Goal: Task Accomplishment & Management: Manage account settings

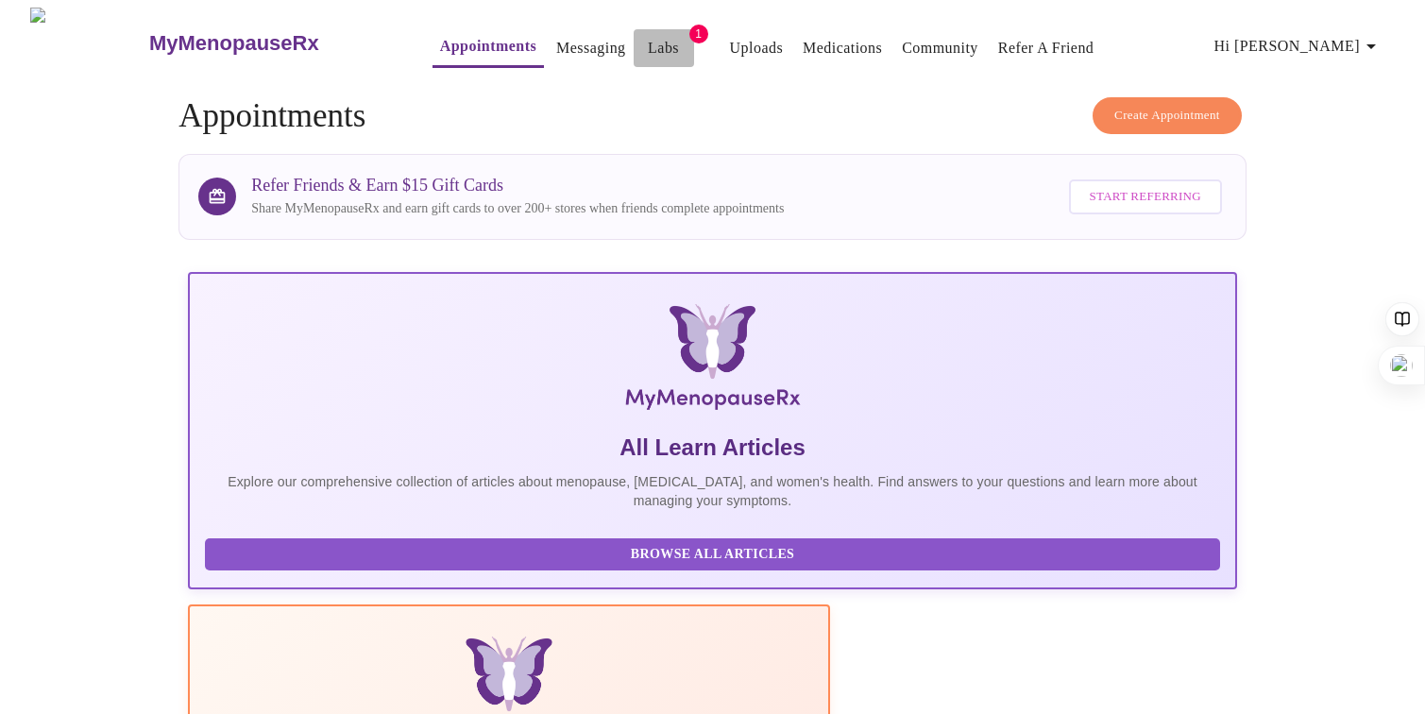
click at [648, 50] on link "Labs" at bounding box center [663, 48] width 31 height 26
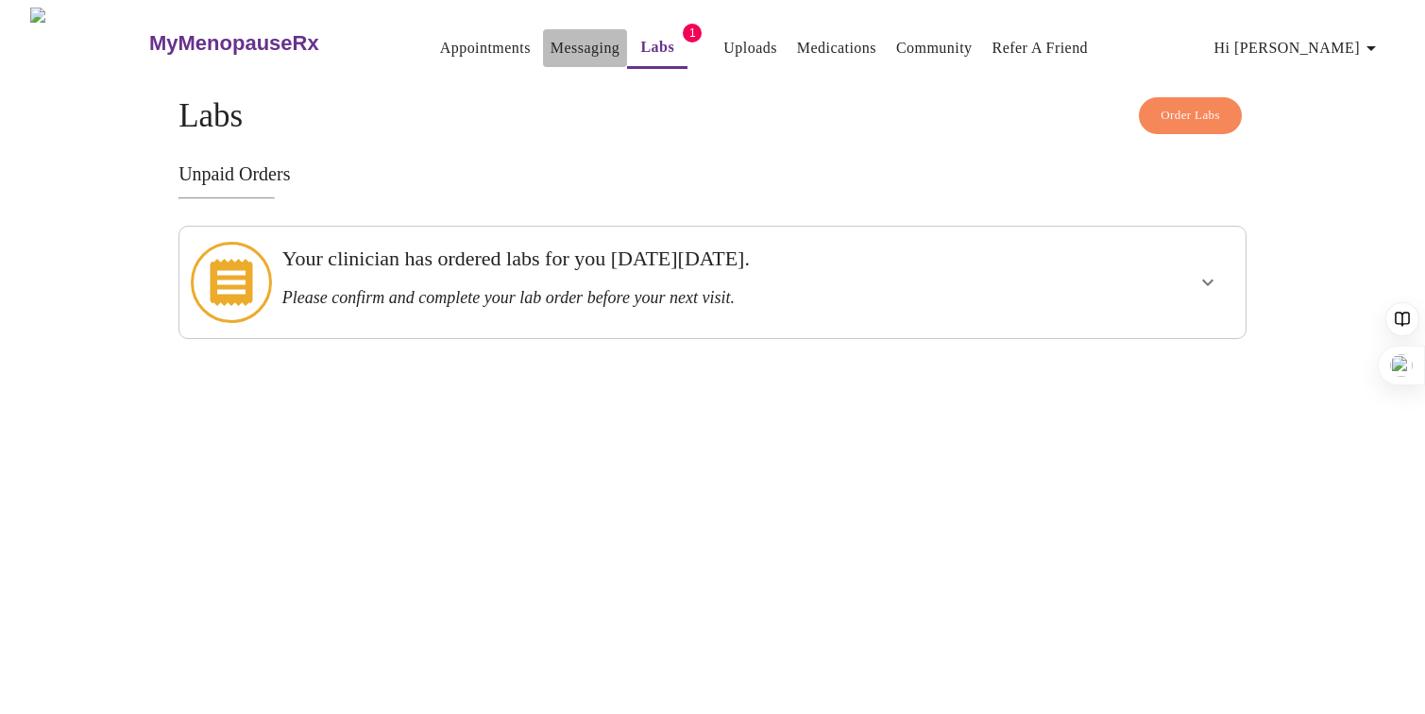
click at [550, 50] on link "Messaging" at bounding box center [584, 48] width 69 height 26
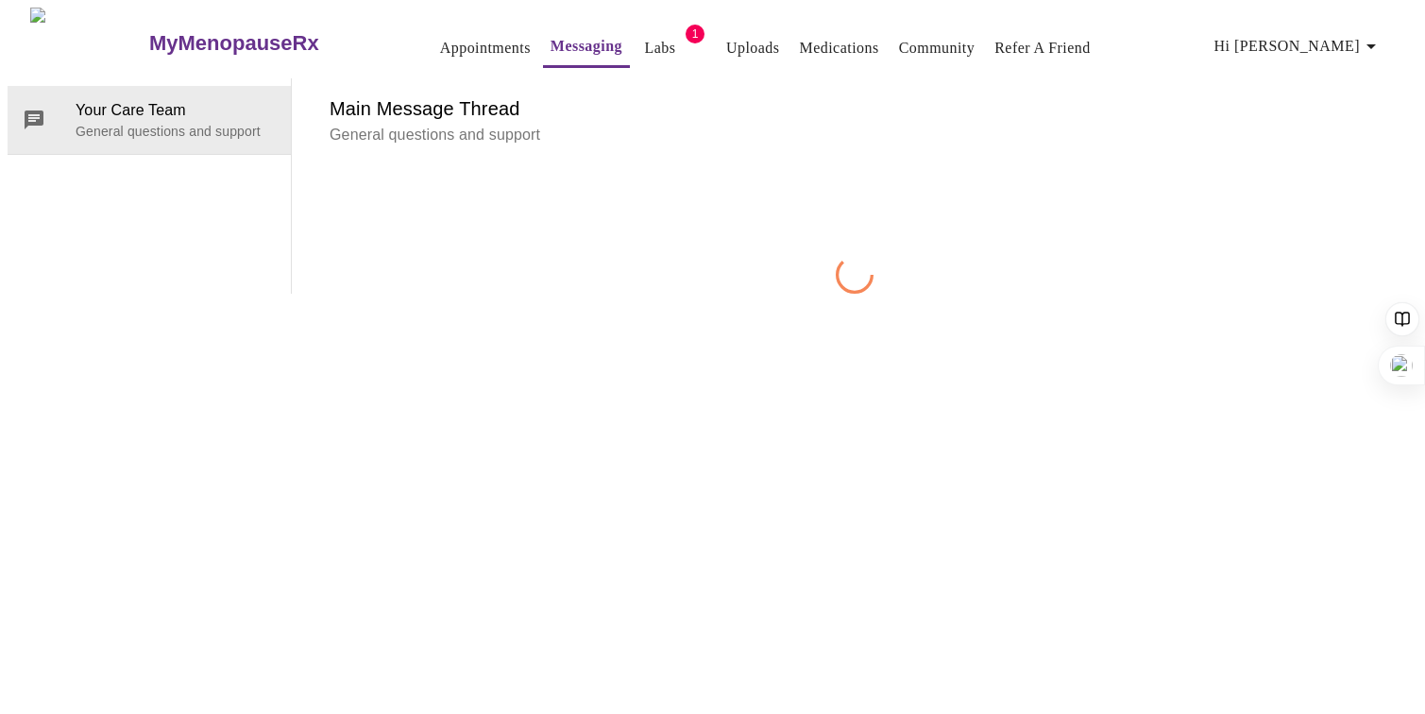
scroll to position [71, 0]
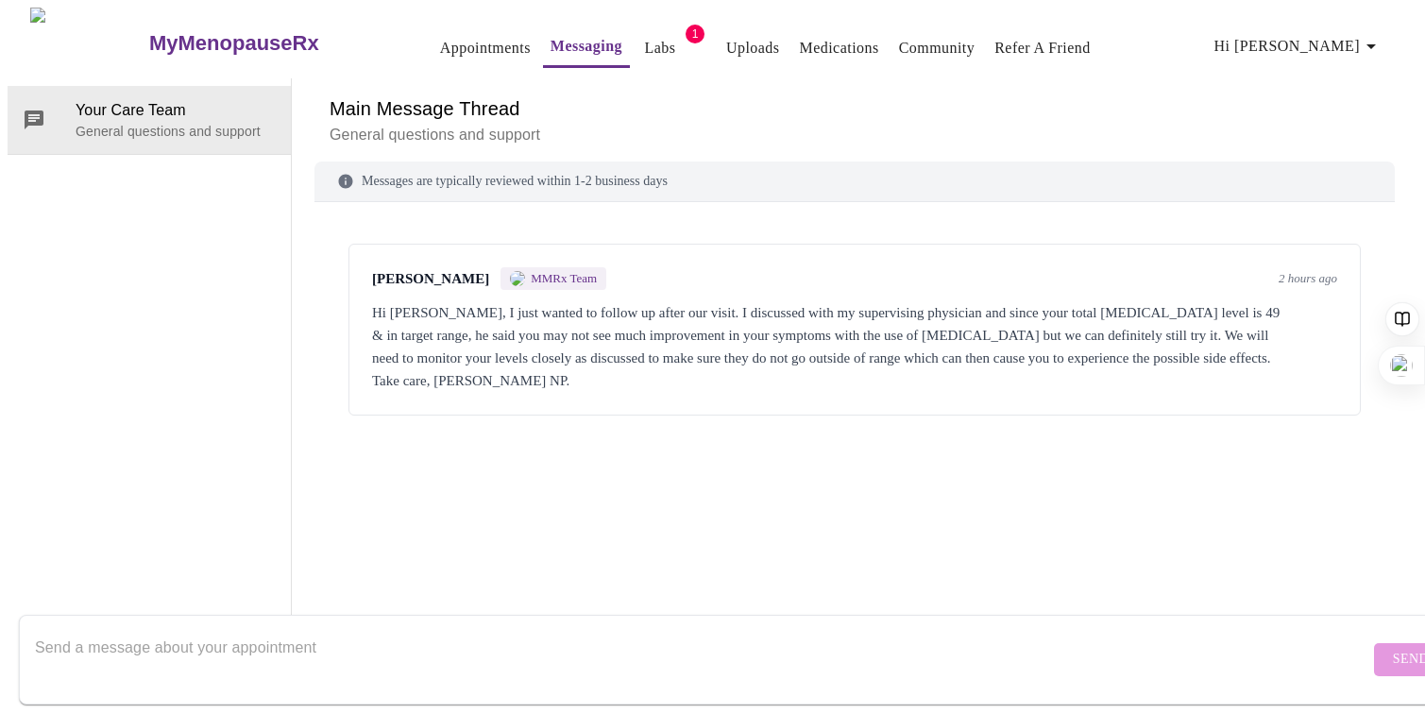
click at [787, 629] on textarea "Send a message about your appointment" at bounding box center [702, 659] width 1334 height 60
drag, startPoint x: 618, startPoint y: 635, endPoint x: 564, endPoint y: 629, distance: 55.2
click at [564, 629] on textarea "Thank you. I'd still like to try and will definitely make note of any undesirab…" at bounding box center [702, 659] width 1334 height 60
click at [694, 629] on textarea "Thank you. I'd still like to try, and will definitely make note of any undesira…" at bounding box center [702, 659] width 1334 height 60
type textarea "Thank you. I'd still like to try, and will definitely make note of any undesira…"
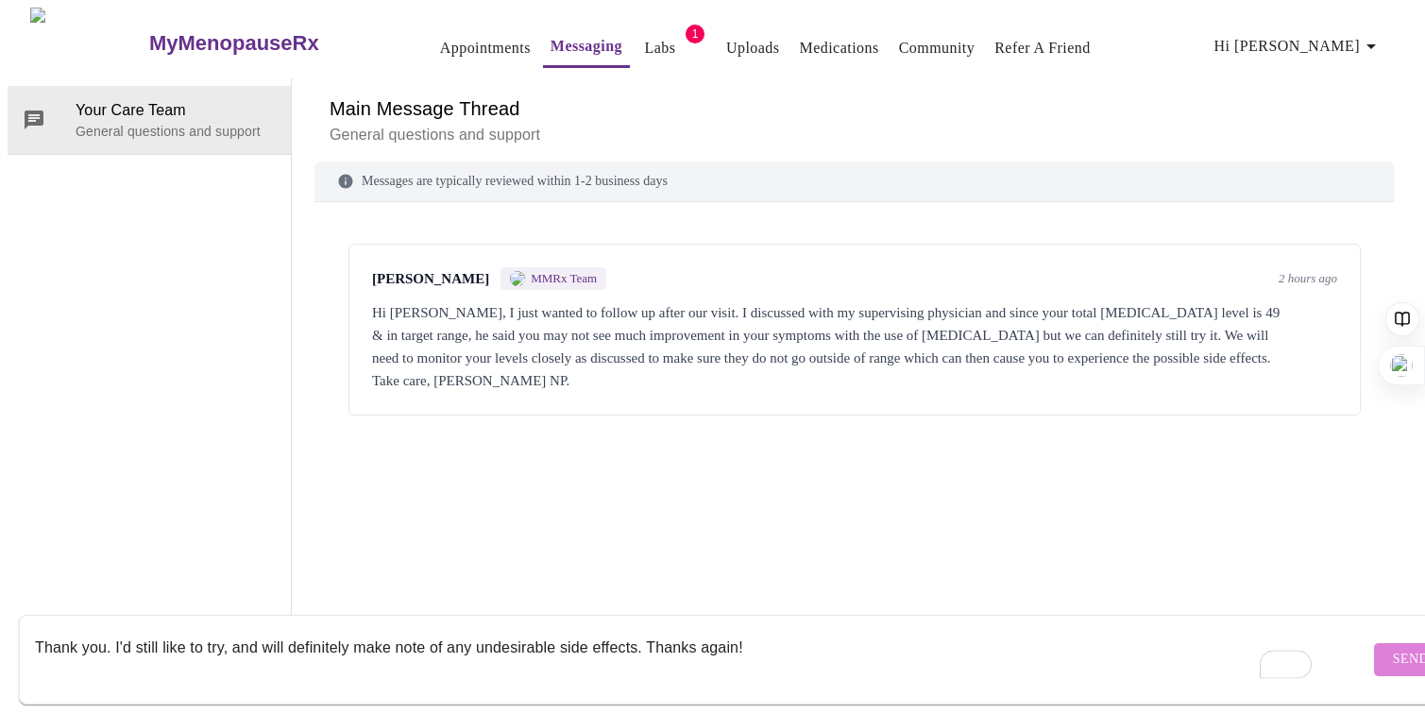
click at [1374, 643] on button "Send" at bounding box center [1411, 659] width 74 height 33
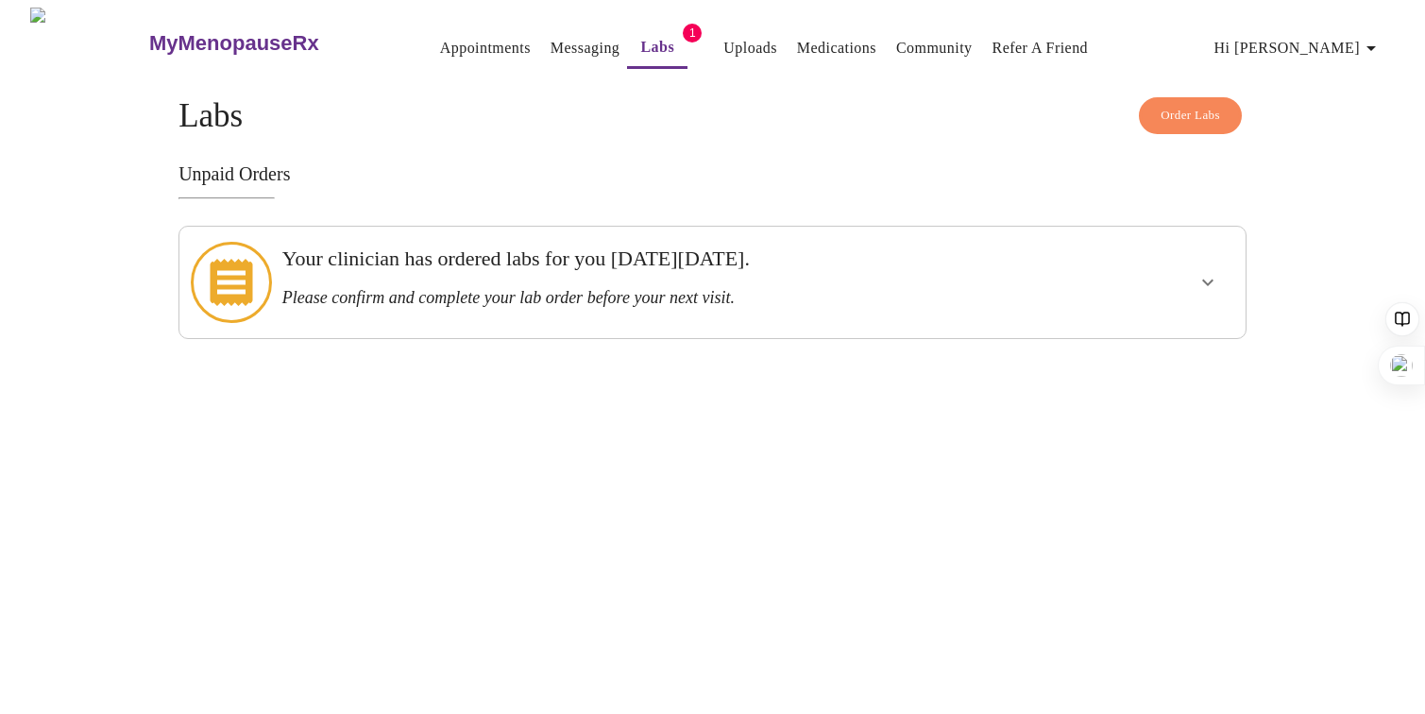
click at [723, 36] on link "Uploads" at bounding box center [750, 48] width 54 height 26
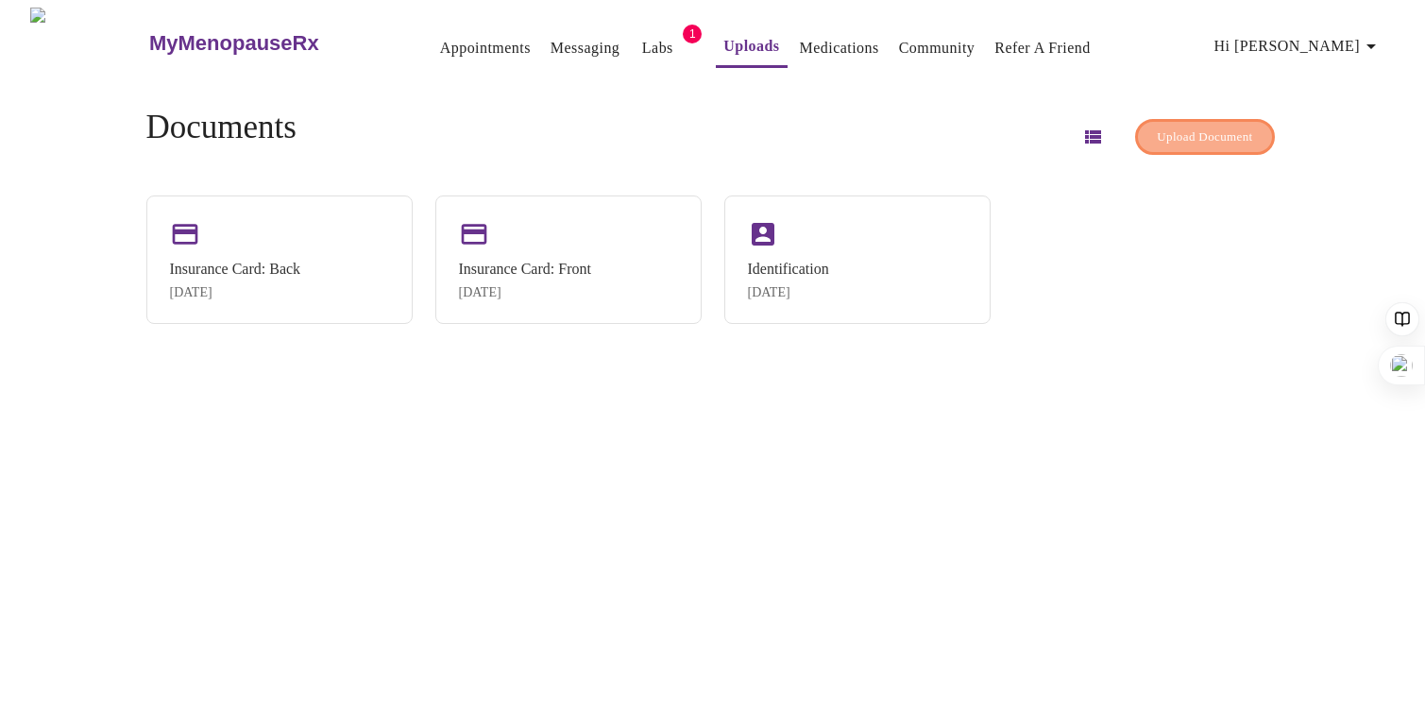
click at [1189, 136] on span "Upload Document" at bounding box center [1204, 138] width 95 height 22
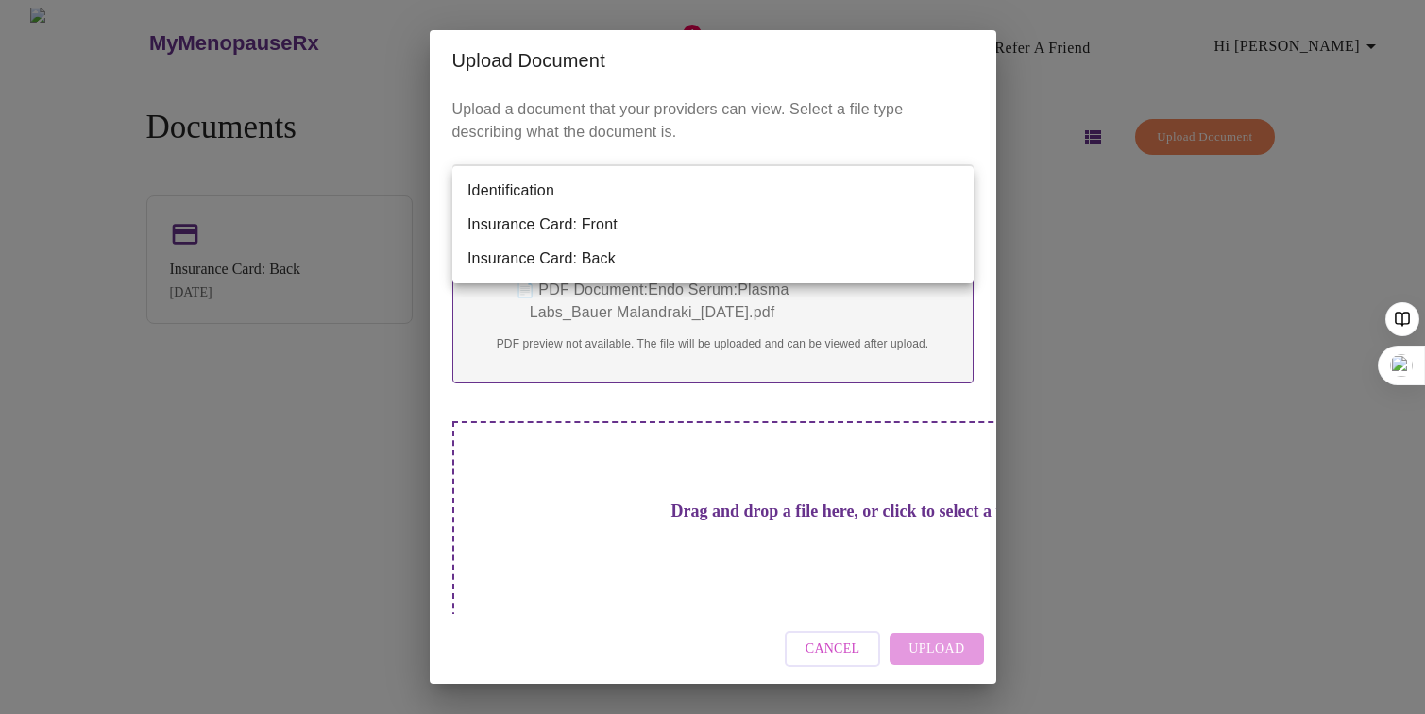
click at [588, 193] on body "MyMenopauseRx Appointments Messaging Labs 1 Uploads Medications Community Refer…" at bounding box center [713, 365] width 1410 height 714
click at [307, 539] on div at bounding box center [712, 357] width 1425 height 714
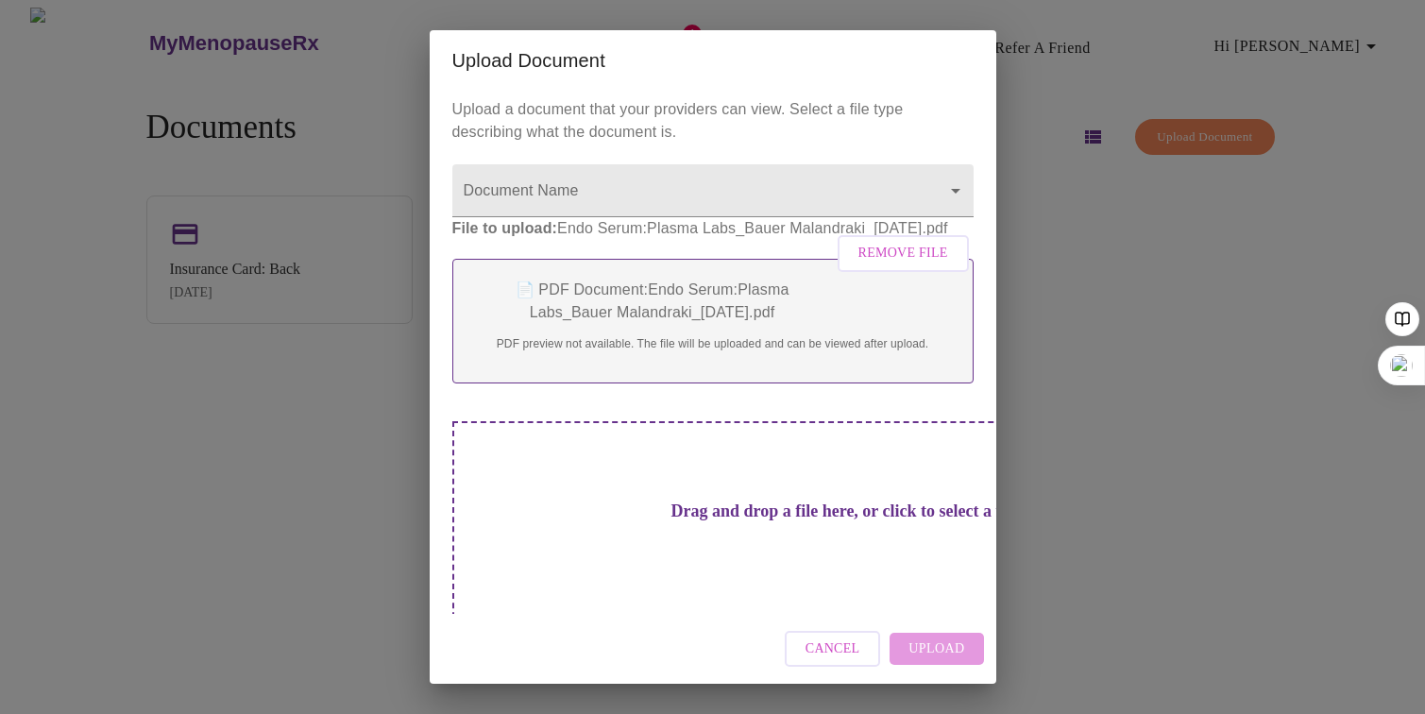
click at [930, 648] on div "Cancel Upload" at bounding box center [713, 649] width 567 height 71
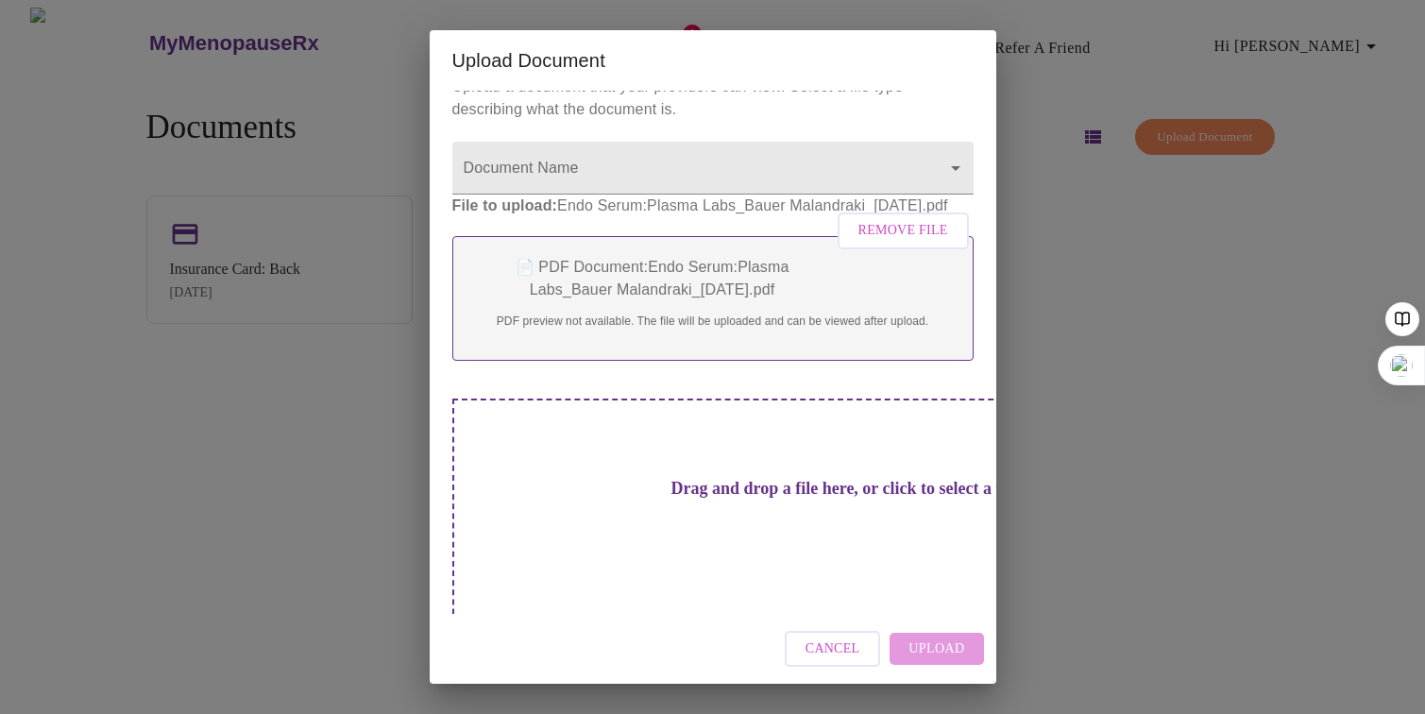
click at [929, 654] on div "Cancel Upload" at bounding box center [713, 649] width 567 height 71
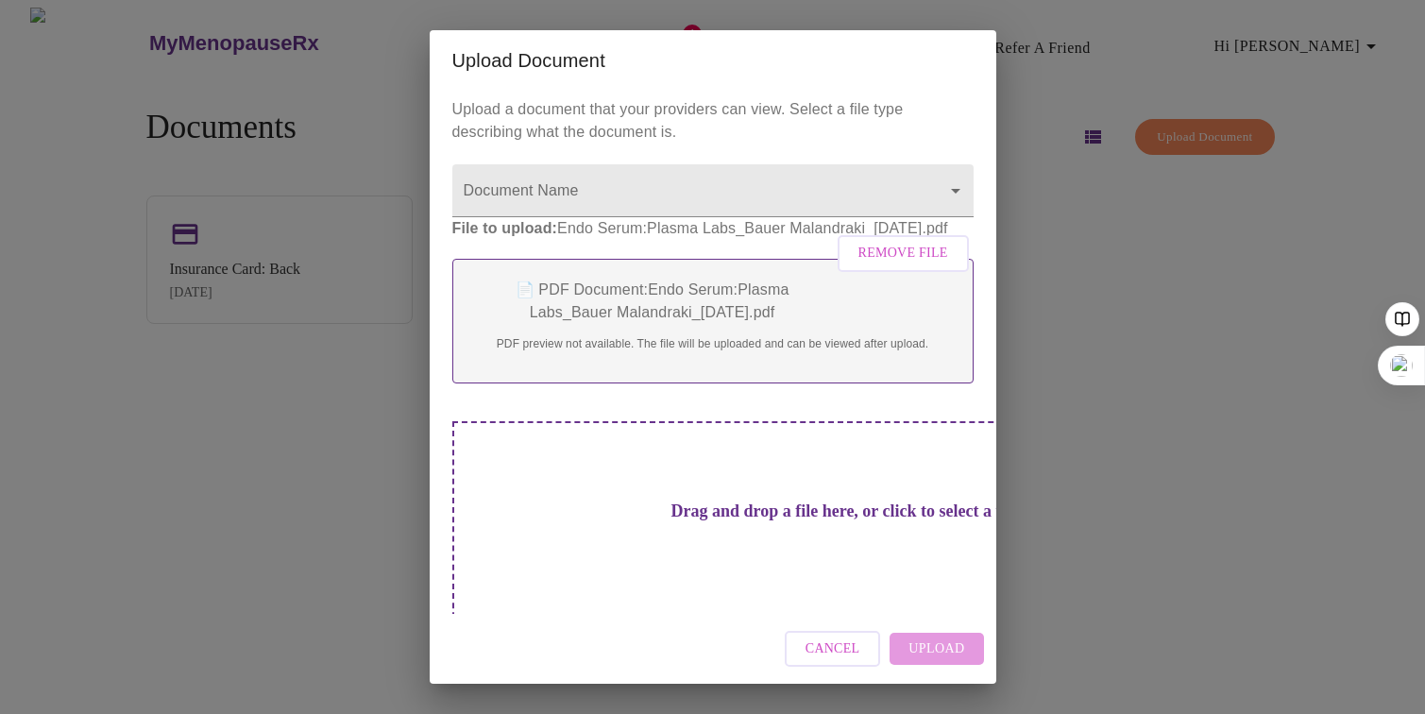
click at [1087, 513] on div "Upload Document Upload a document that your providers can view. Select a file t…" at bounding box center [712, 357] width 1425 height 714
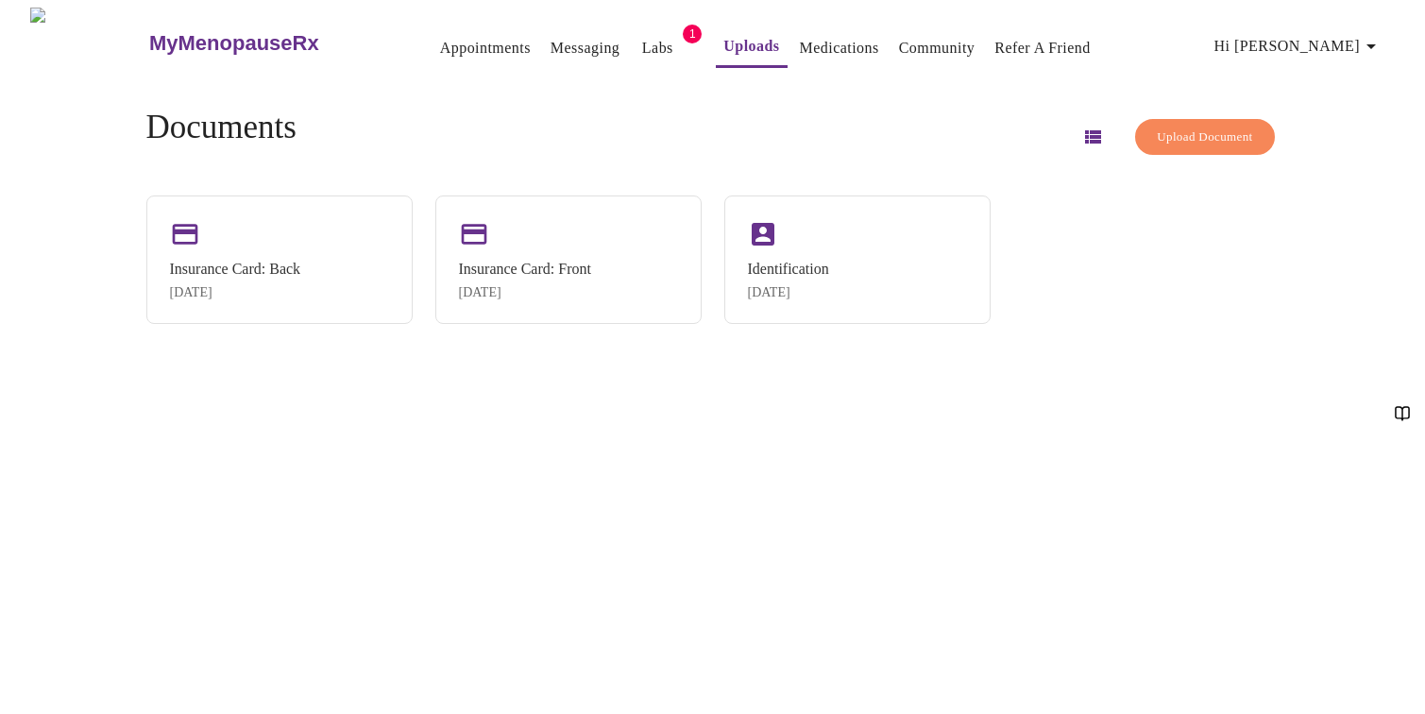
click at [1177, 127] on span "Upload Document" at bounding box center [1204, 138] width 95 height 22
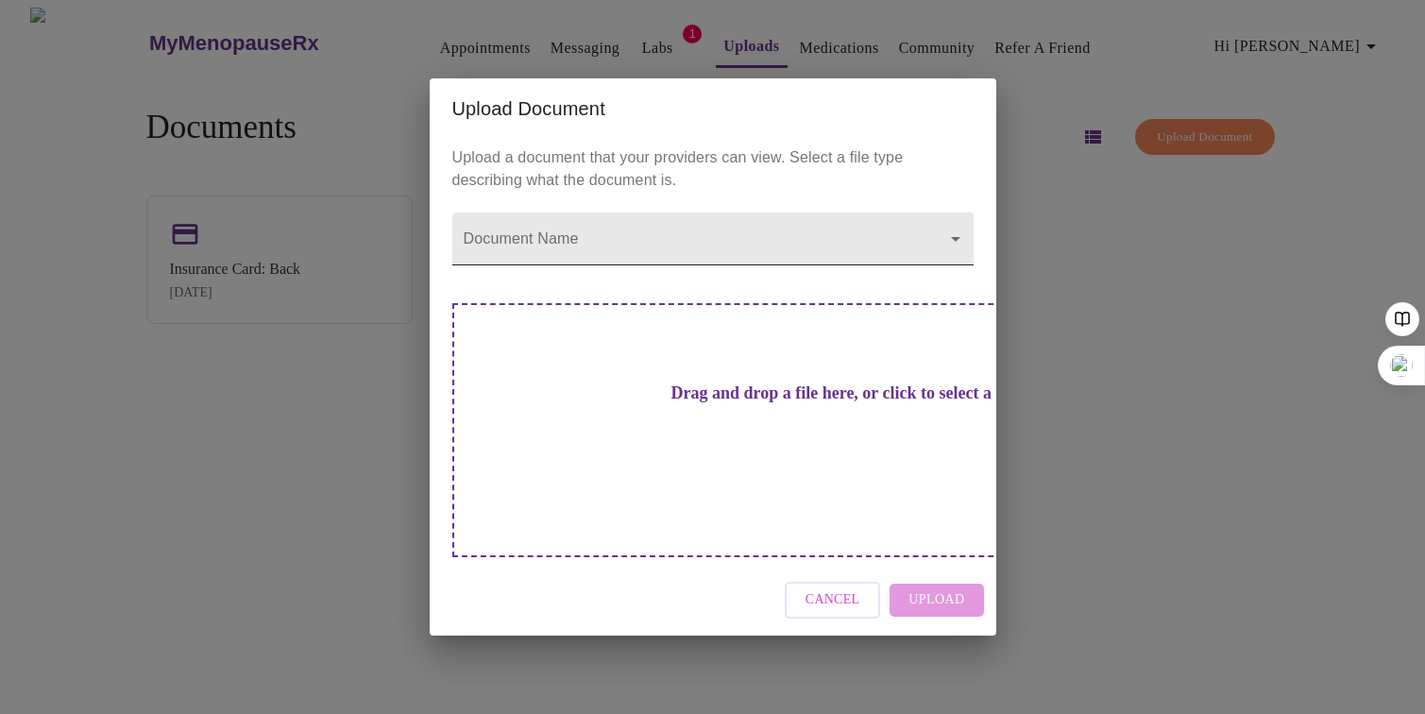
click at [529, 274] on body "MyMenopauseRx Appointments Messaging Labs 1 Uploads Medications Community Refer…" at bounding box center [713, 365] width 1410 height 714
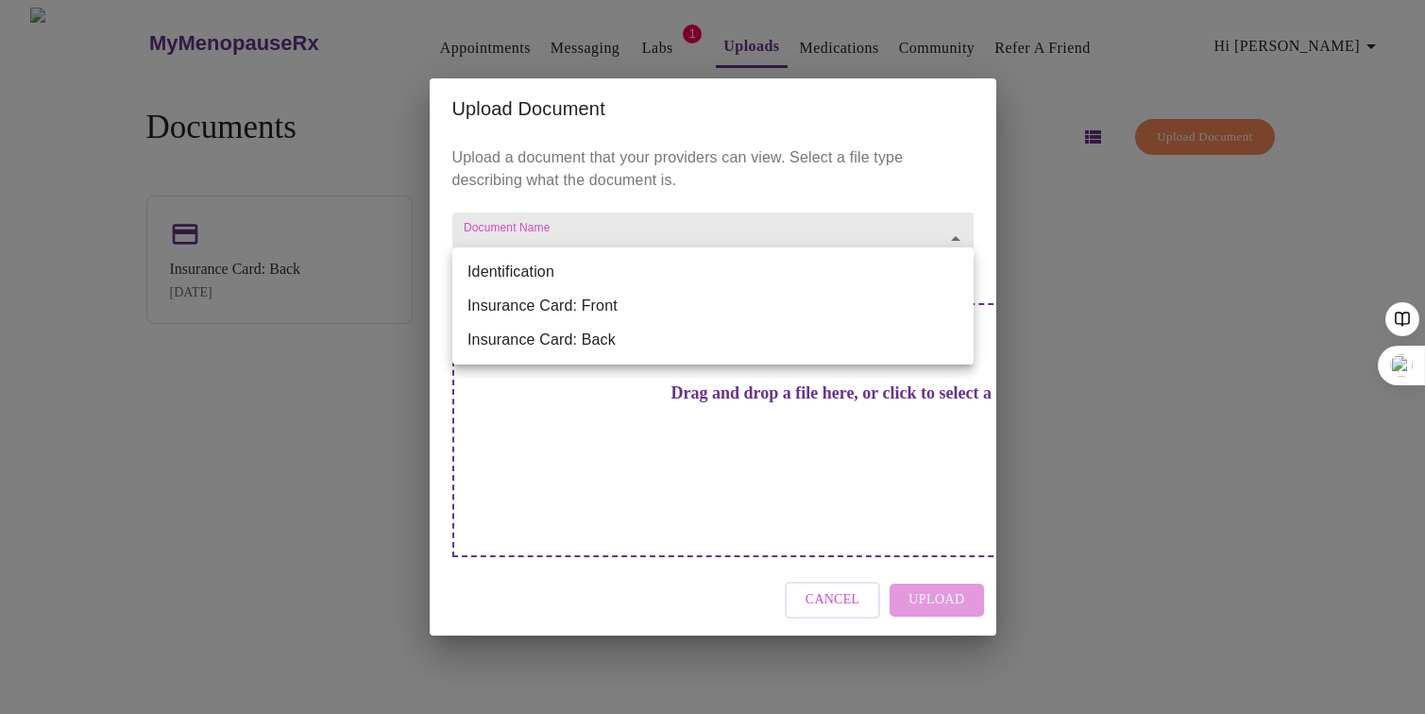
click at [524, 270] on li "Identification" at bounding box center [712, 272] width 521 height 34
type input "Identification"
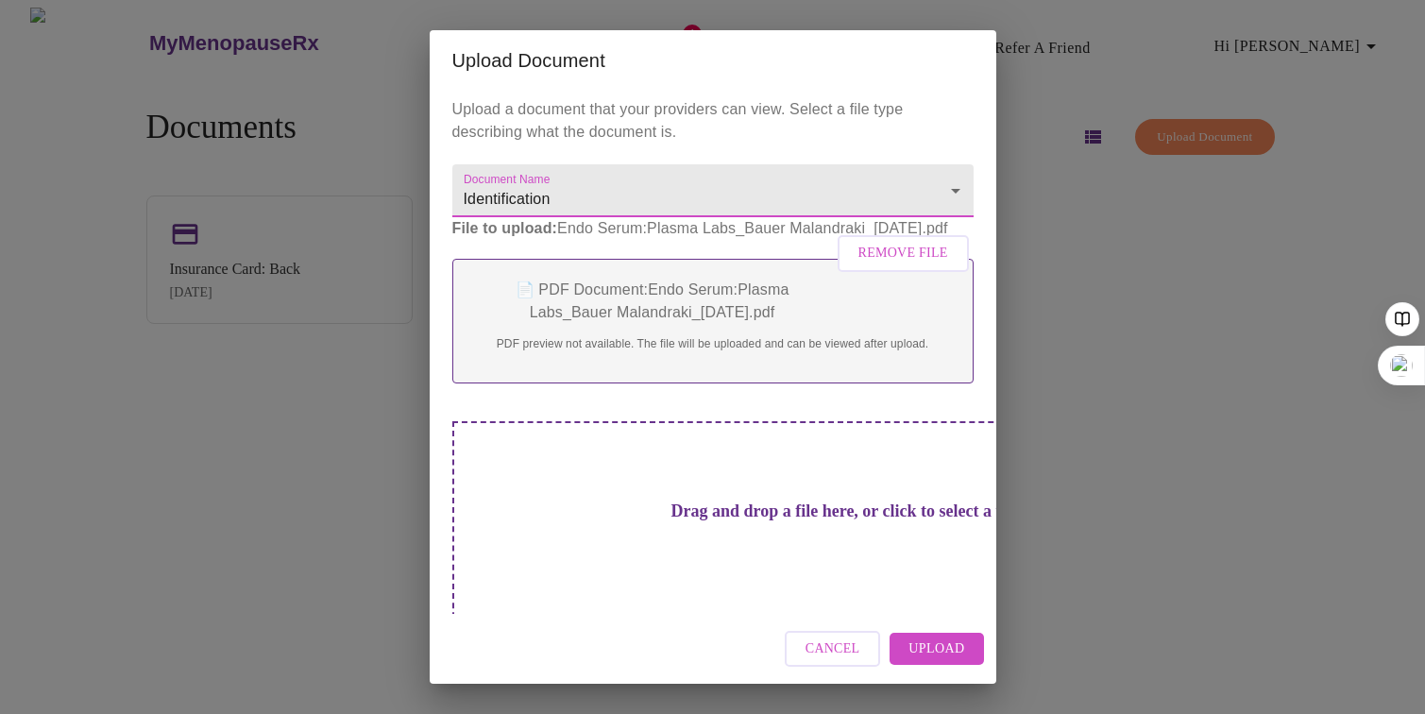
click at [945, 650] on span "Upload" at bounding box center [936, 649] width 56 height 24
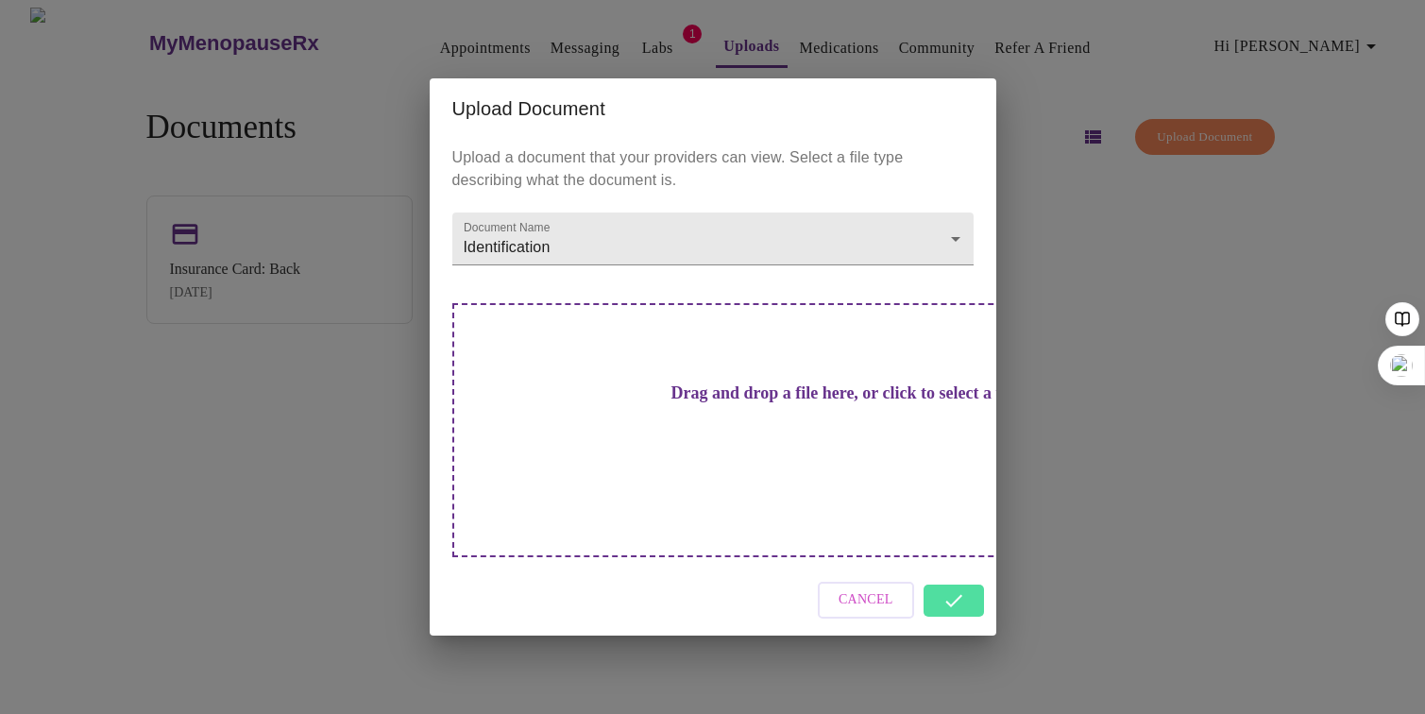
click at [961, 565] on div "Cancel" at bounding box center [713, 600] width 567 height 71
click at [945, 568] on div "Cancel" at bounding box center [713, 600] width 567 height 71
click at [1025, 577] on div "Upload Document Upload a document that your providers can view. Select a file t…" at bounding box center [712, 357] width 1425 height 714
